Goal: Task Accomplishment & Management: Use online tool/utility

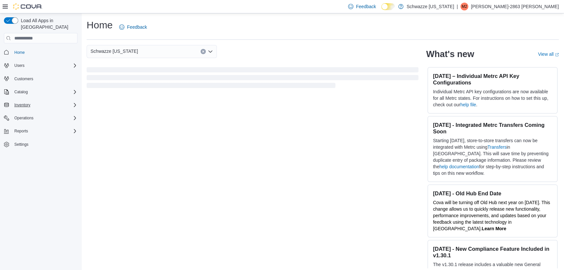
click at [35, 101] on div "Inventory" at bounding box center [45, 105] width 66 height 8
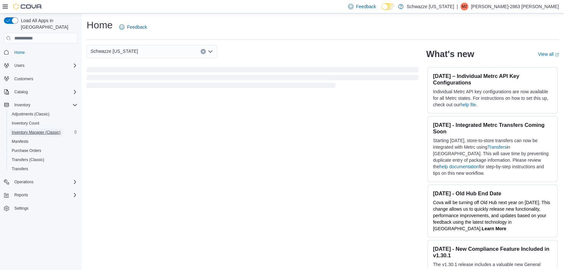
click at [35, 130] on span "Inventory Manager (Classic)" at bounding box center [36, 132] width 49 height 5
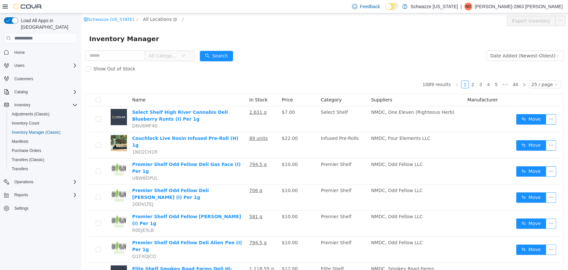
click at [144, 21] on span "All Locations" at bounding box center [157, 19] width 29 height 7
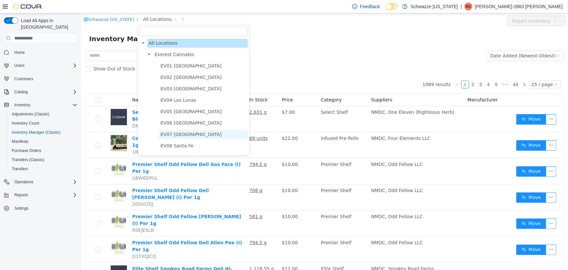
click at [176, 137] on span "EV07 [GEOGRAPHIC_DATA]" at bounding box center [190, 134] width 61 height 5
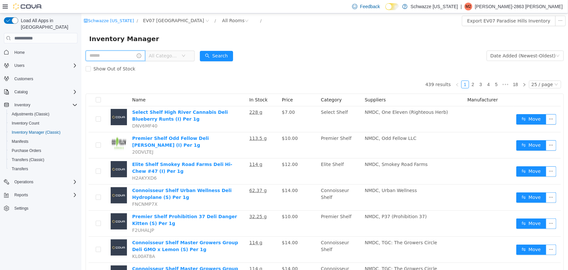
click at [122, 52] on input "text" at bounding box center [115, 55] width 60 height 10
type input "***"
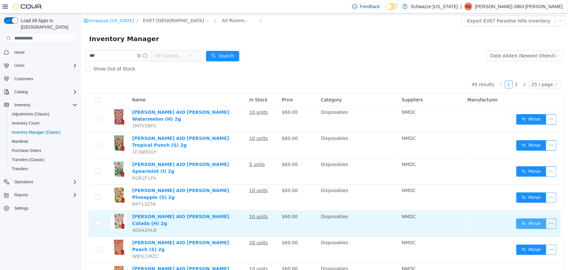
click at [518, 218] on button "Move" at bounding box center [531, 223] width 30 height 10
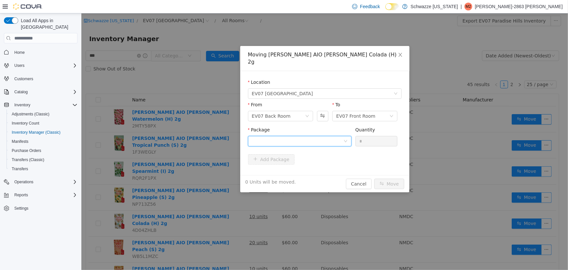
click at [322, 136] on div at bounding box center [298, 141] width 92 height 10
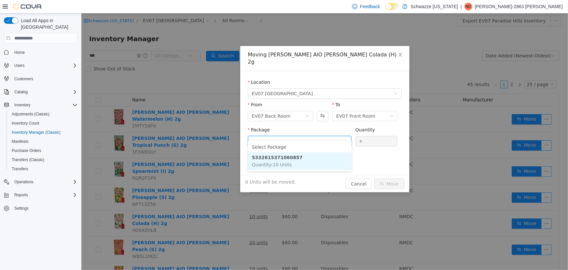
click at [308, 161] on li "5332615371060857 Quantity : 10 Units" at bounding box center [300, 161] width 104 height 18
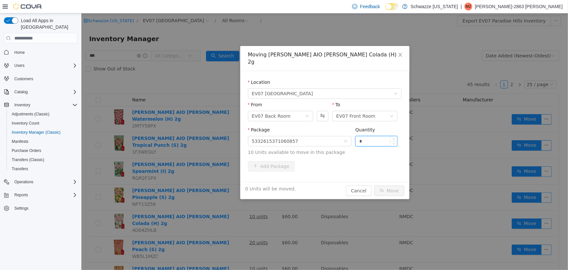
click at [361, 136] on input "*" at bounding box center [377, 141] width 42 height 10
type input "**"
click at [374, 185] on button "Move" at bounding box center [389, 190] width 30 height 10
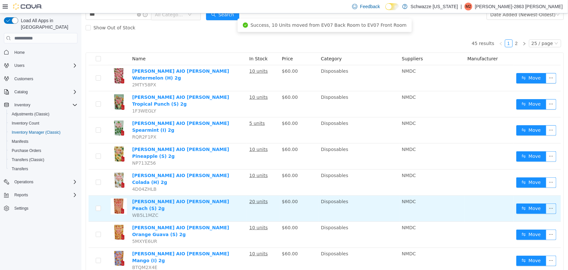
scroll to position [52, 0]
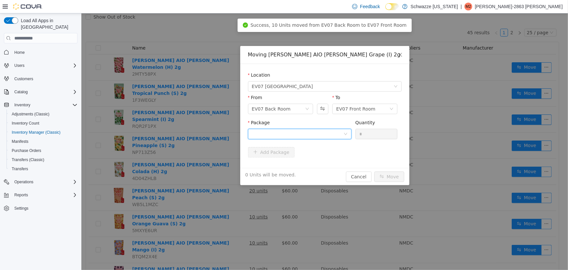
click at [329, 131] on div at bounding box center [298, 134] width 92 height 10
click at [280, 159] on strong "9502447752761760" at bounding box center [277, 157] width 51 height 5
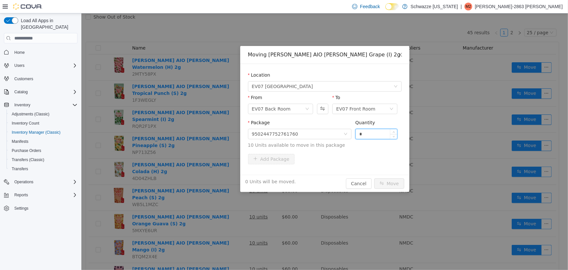
click at [363, 135] on input "*" at bounding box center [377, 134] width 42 height 10
type input "**"
click at [374, 178] on button "Move" at bounding box center [389, 183] width 30 height 10
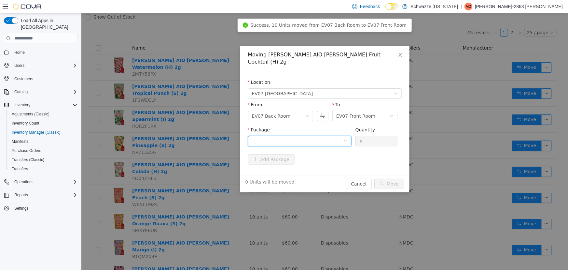
click at [296, 136] on div at bounding box center [298, 141] width 92 height 10
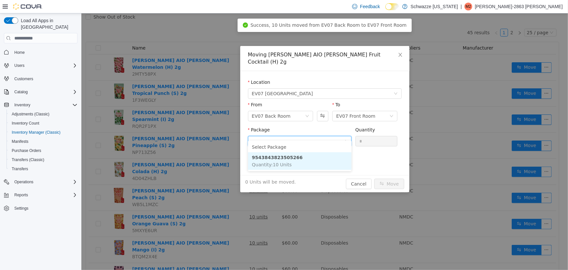
click at [297, 163] on li "9543843823505266 Quantity : 10 Units" at bounding box center [300, 161] width 104 height 18
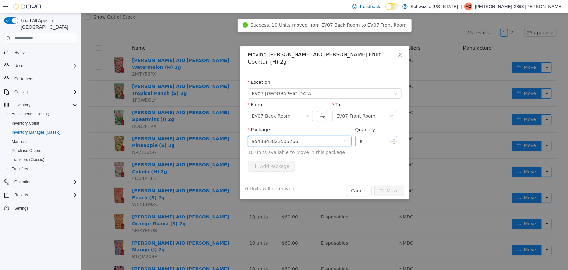
click at [376, 136] on input "*" at bounding box center [377, 141] width 42 height 10
type input "**"
click at [374, 185] on button "Move" at bounding box center [389, 190] width 30 height 10
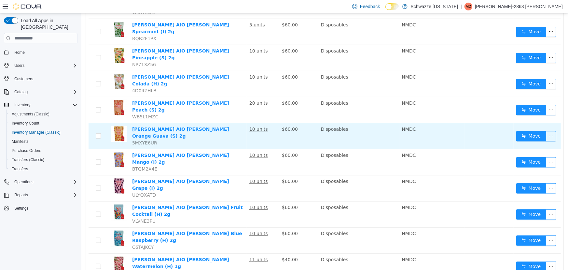
scroll to position [140, 0]
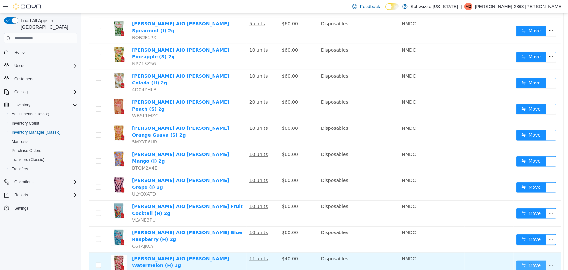
click at [530, 260] on button "Move" at bounding box center [531, 265] width 30 height 10
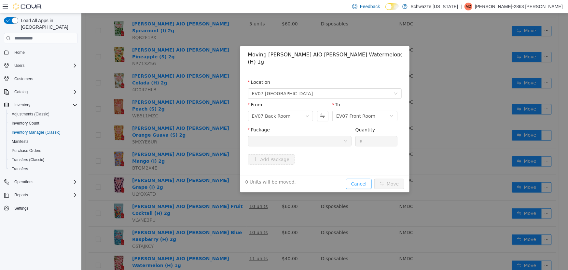
click at [358, 178] on button "Cancel" at bounding box center [359, 183] width 26 height 10
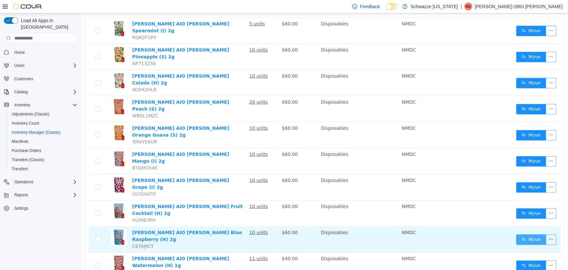
click at [523, 234] on button "Move" at bounding box center [531, 239] width 30 height 10
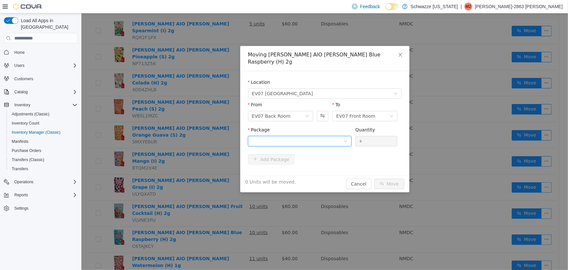
click at [336, 136] on div at bounding box center [298, 141] width 92 height 10
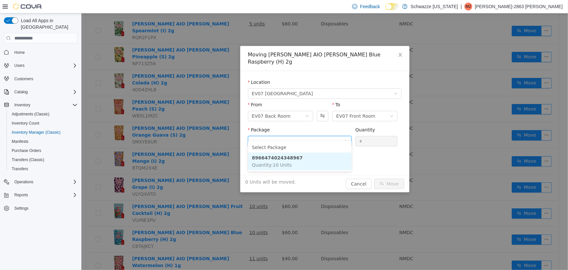
click at [329, 160] on li "8966474024348967 Quantity : 10 Units" at bounding box center [300, 161] width 104 height 18
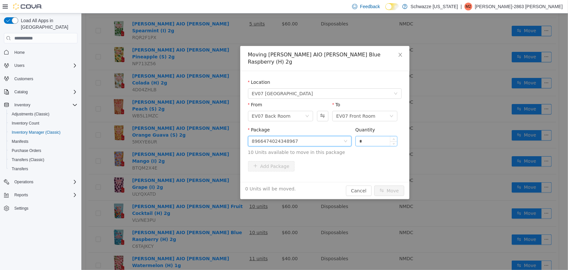
click at [369, 136] on input "*" at bounding box center [377, 141] width 42 height 10
type input "**"
click at [374, 185] on button "Move" at bounding box center [389, 190] width 30 height 10
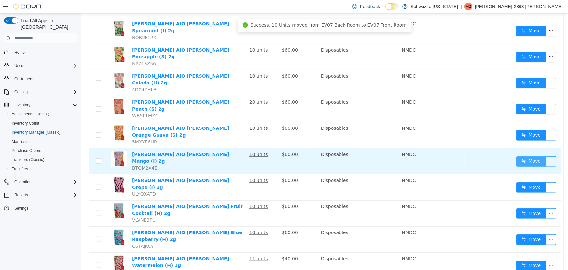
click at [516, 156] on button "Move" at bounding box center [531, 161] width 30 height 10
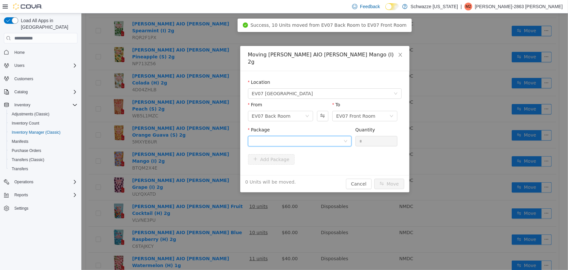
click at [340, 136] on div at bounding box center [298, 141] width 92 height 10
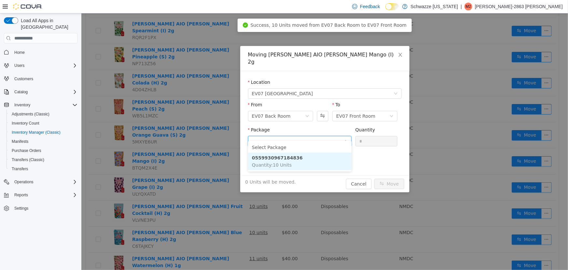
click at [304, 161] on li "0559930967184836 Quantity : 10 Units" at bounding box center [300, 161] width 104 height 18
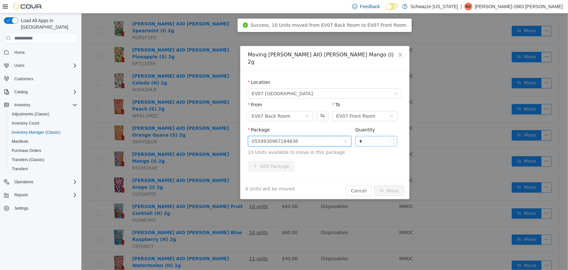
click at [373, 136] on input "*" at bounding box center [377, 141] width 42 height 10
type input "**"
click at [374, 185] on button "Move" at bounding box center [389, 190] width 30 height 10
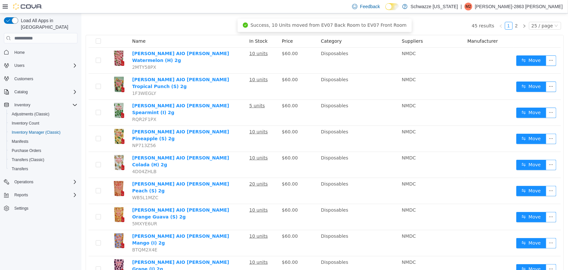
scroll to position [52, 0]
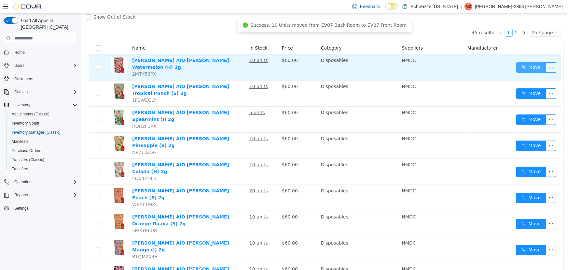
click at [521, 67] on button "Move" at bounding box center [531, 67] width 30 height 10
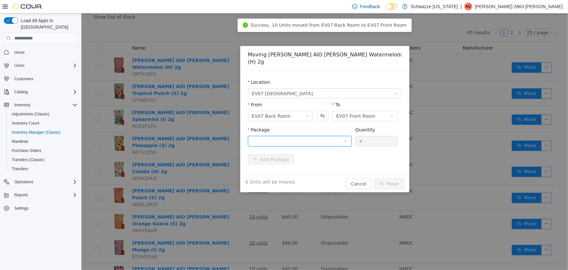
click at [328, 136] on div at bounding box center [298, 141] width 92 height 10
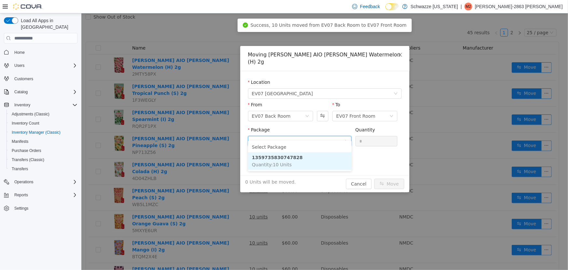
click at [301, 163] on li "1359735830747828 Quantity : 10 Units" at bounding box center [300, 161] width 104 height 18
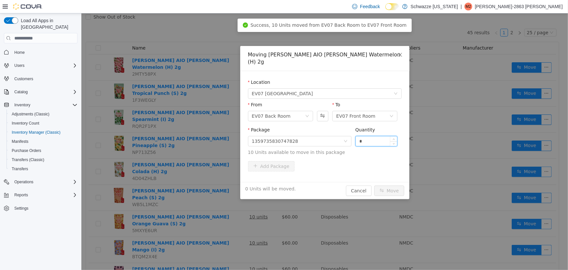
click at [367, 136] on input "*" at bounding box center [377, 141] width 42 height 10
type input "**"
click at [374, 185] on button "Move" at bounding box center [389, 190] width 30 height 10
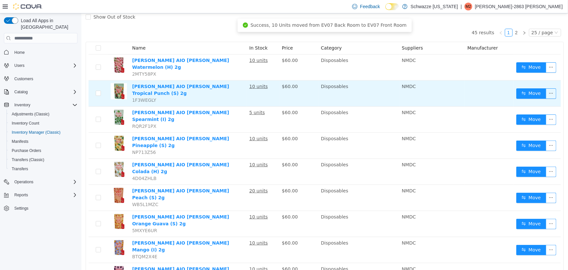
click at [514, 86] on td "Move" at bounding box center [537, 93] width 47 height 26
click at [517, 88] on button "Move" at bounding box center [531, 93] width 30 height 10
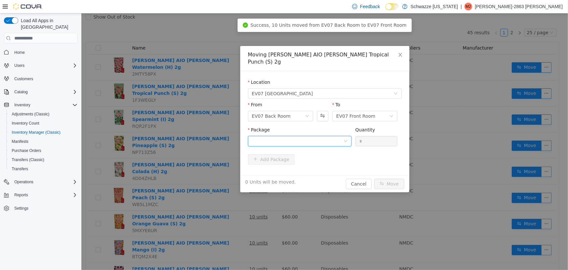
click at [319, 136] on div at bounding box center [298, 141] width 92 height 10
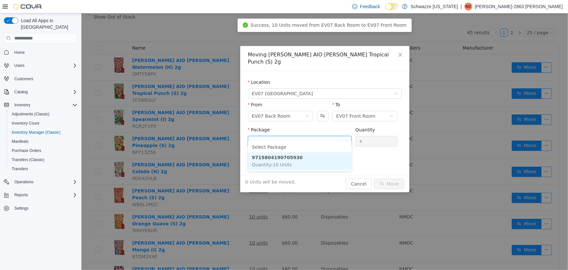
click at [309, 159] on li "9715804190705930 Quantity : 10 Units" at bounding box center [300, 161] width 104 height 18
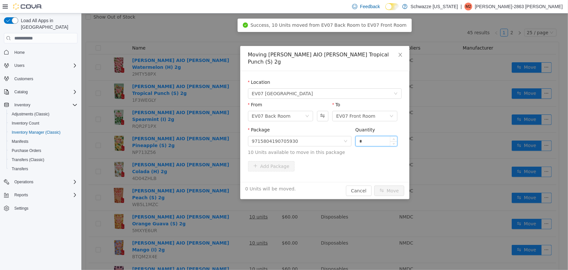
click at [360, 136] on input "*" at bounding box center [377, 141] width 42 height 10
type input "**"
click at [374, 185] on button "Move" at bounding box center [389, 190] width 30 height 10
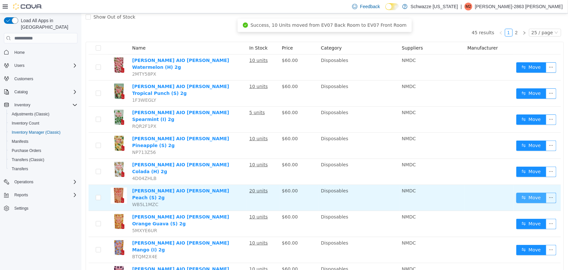
click at [527, 192] on button "Move" at bounding box center [531, 197] width 30 height 10
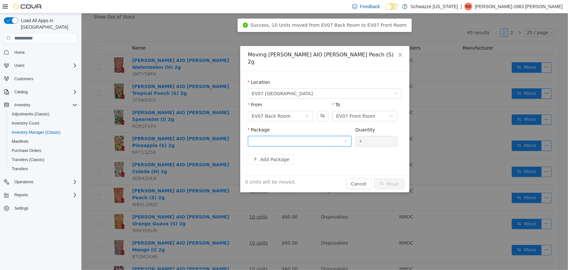
click at [308, 136] on div at bounding box center [298, 141] width 92 height 10
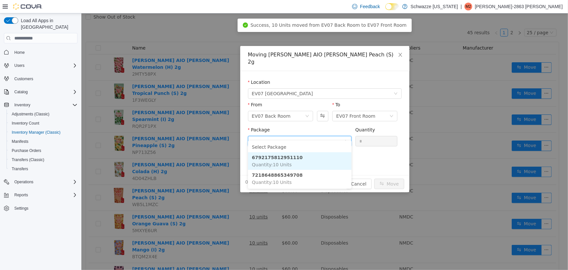
click at [300, 158] on li "6792175812951110 Quantity : 10 Units" at bounding box center [300, 161] width 104 height 18
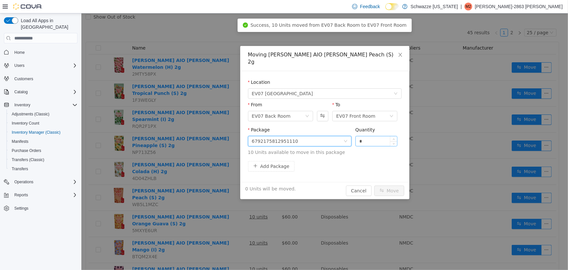
click at [374, 136] on input "*" at bounding box center [377, 141] width 42 height 10
type input "**"
click at [374, 185] on button "Move" at bounding box center [389, 190] width 30 height 10
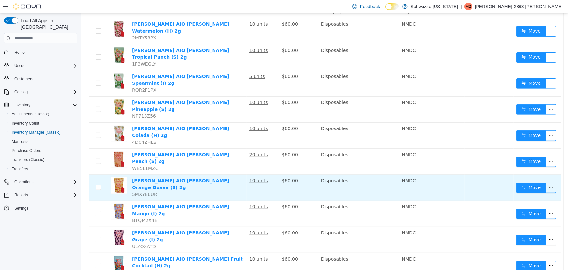
scroll to position [89, 0]
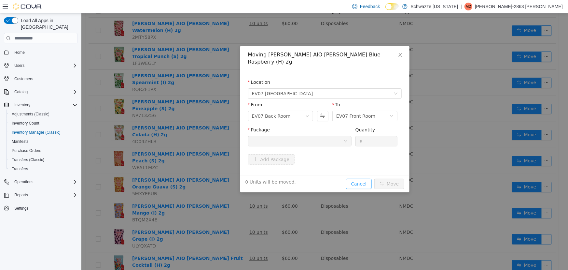
click at [364, 178] on button "Cancel" at bounding box center [359, 183] width 26 height 10
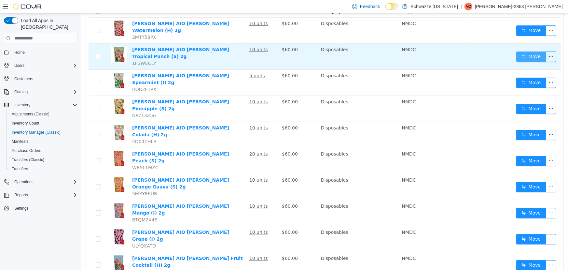
click at [526, 51] on button "Move" at bounding box center [531, 56] width 30 height 10
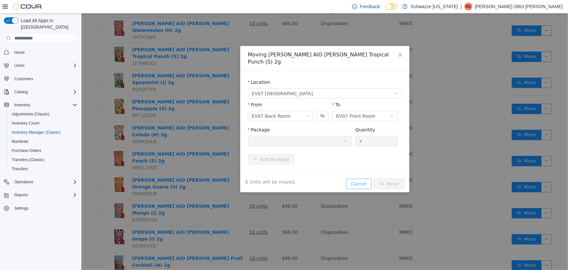
click at [361, 178] on button "Cancel" at bounding box center [359, 183] width 26 height 10
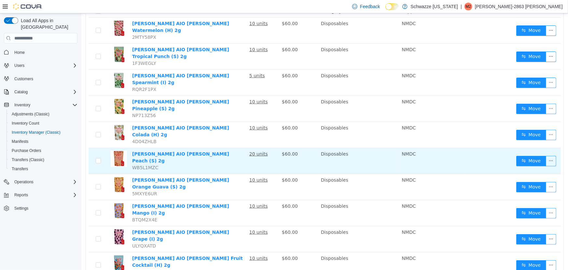
click at [514, 148] on td "Move" at bounding box center [537, 161] width 47 height 26
click at [517, 156] on button "Move" at bounding box center [531, 161] width 30 height 10
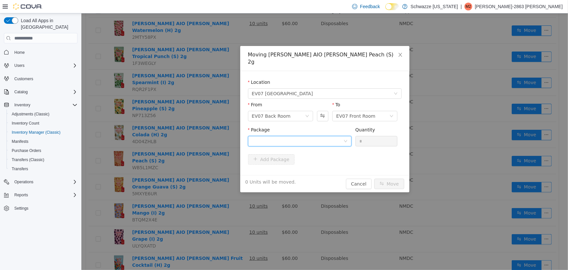
click at [328, 137] on div at bounding box center [298, 141] width 92 height 10
click at [359, 173] on div "Moving [PERSON_NAME] AIO [PERSON_NAME] Peach (S) 2g Location [GEOGRAPHIC_DATA] …" at bounding box center [324, 119] width 169 height 146
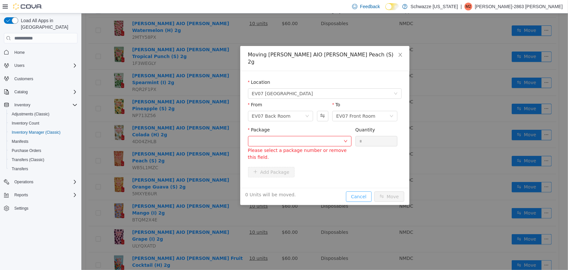
click at [361, 191] on button "Cancel" at bounding box center [359, 196] width 26 height 10
